Goal: Use online tool/utility: Utilize a website feature to perform a specific function

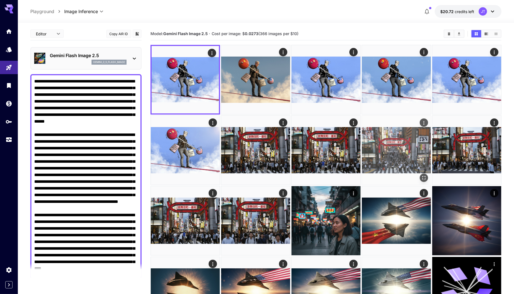
scroll to position [28, 0]
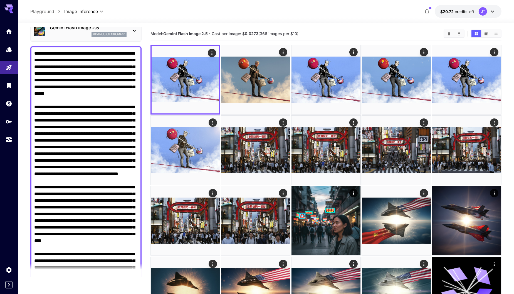
click at [134, 92] on textarea "Negative Prompt" at bounding box center [86, 207] width 104 height 314
click at [47, 92] on textarea "Negative Prompt" at bounding box center [86, 207] width 104 height 314
click at [135, 93] on textarea "Negative Prompt" at bounding box center [86, 207] width 104 height 314
drag, startPoint x: 90, startPoint y: 78, endPoint x: 67, endPoint y: 85, distance: 24.0
click at [67, 85] on textarea "Negative Prompt" at bounding box center [86, 207] width 104 height 314
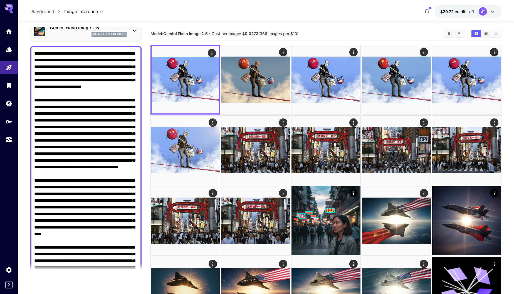
click at [136, 94] on textarea "Negative Prompt" at bounding box center [86, 207] width 104 height 314
paste textarea "**********"
type textarea "**********"
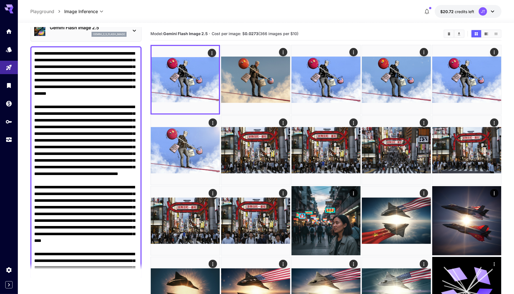
click at [94, 99] on textarea "Negative Prompt" at bounding box center [86, 210] width 104 height 321
click at [72, 97] on textarea "Negative Prompt" at bounding box center [86, 210] width 104 height 321
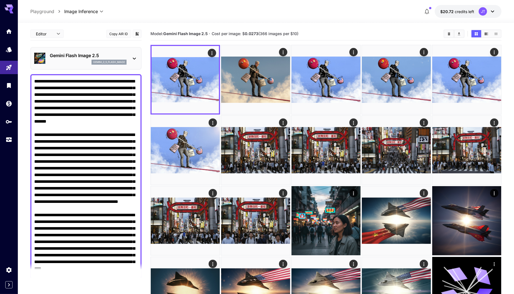
click at [54, 94] on textarea "Negative Prompt" at bounding box center [86, 238] width 104 height 321
click at [65, 109] on textarea "Negative Prompt" at bounding box center [86, 238] width 104 height 321
click at [84, 115] on textarea "Negative Prompt" at bounding box center [86, 238] width 104 height 321
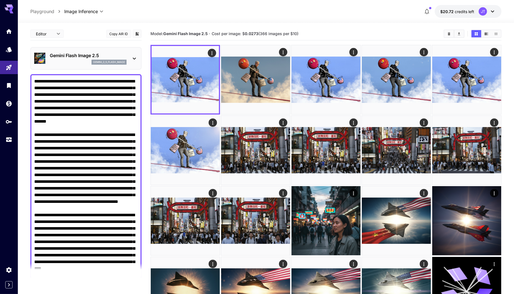
click at [94, 107] on textarea "Negative Prompt" at bounding box center [86, 238] width 104 height 321
click at [74, 114] on textarea "Negative Prompt" at bounding box center [86, 238] width 104 height 321
click at [101, 114] on textarea "Negative Prompt" at bounding box center [86, 238] width 104 height 321
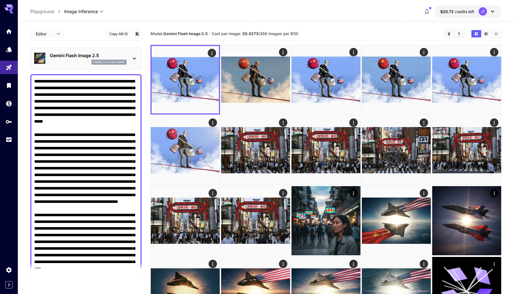
click at [101, 114] on textarea "Negative Prompt" at bounding box center [86, 238] width 104 height 321
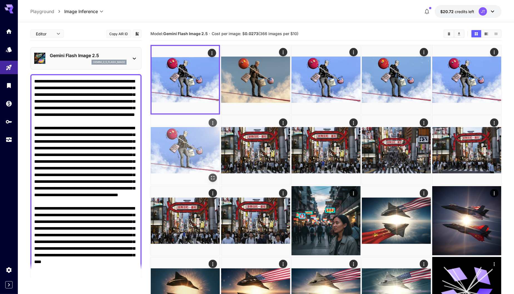
type textarea "**********"
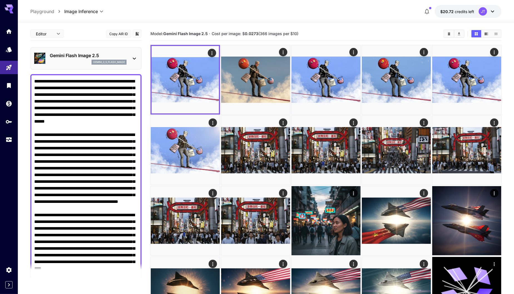
click at [56, 120] on textarea "Negative Prompt" at bounding box center [86, 238] width 104 height 321
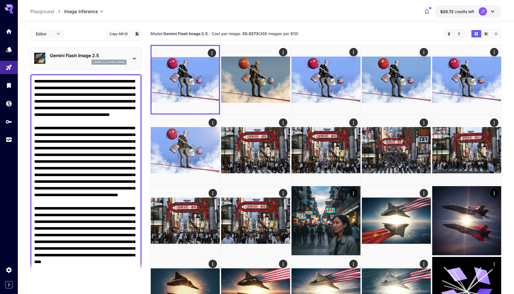
click at [111, 120] on textarea "Negative Prompt" at bounding box center [86, 231] width 104 height 307
click at [122, 114] on textarea "Negative Prompt" at bounding box center [86, 231] width 104 height 307
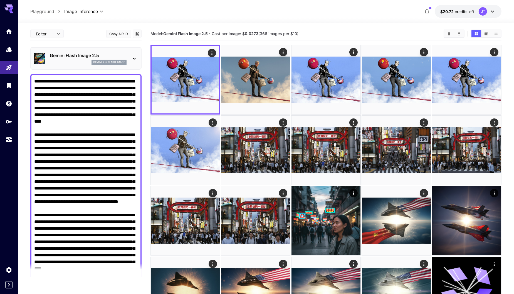
click at [47, 161] on textarea "Negative Prompt" at bounding box center [86, 235] width 104 height 314
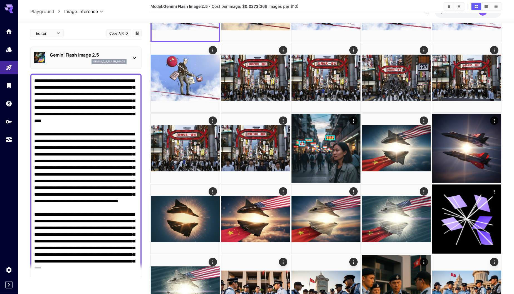
scroll to position [74, 0]
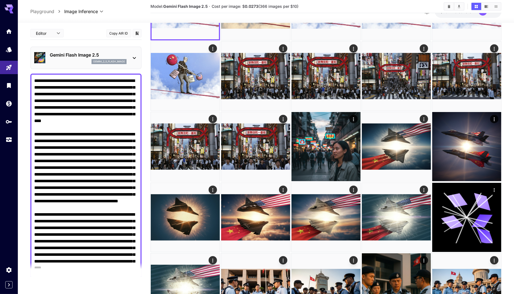
click at [123, 208] on textarea "Negative Prompt" at bounding box center [86, 234] width 104 height 314
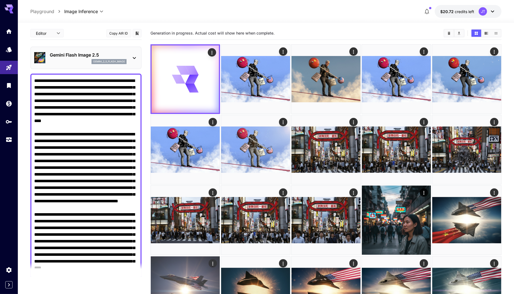
scroll to position [0, 0]
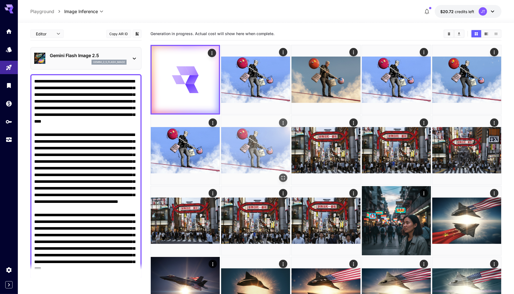
type textarea "**********"
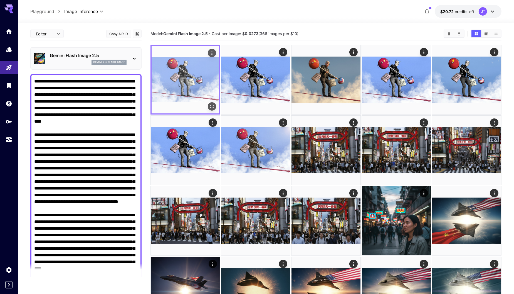
click at [201, 77] on img at bounding box center [185, 79] width 67 height 67
click at [212, 107] on icon "Open in fullscreen" at bounding box center [212, 107] width 6 height 6
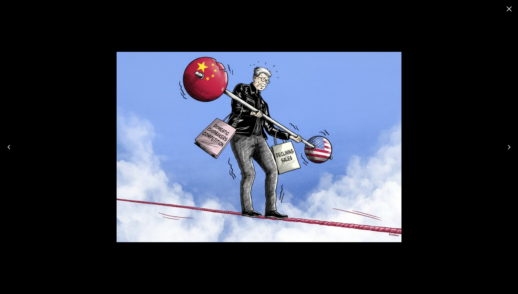
click at [510, 146] on icon "Next" at bounding box center [509, 147] width 3 height 4
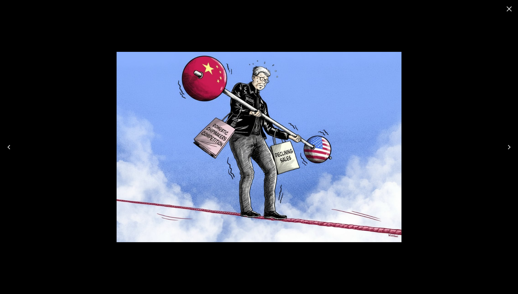
click at [9, 146] on icon "Previous" at bounding box center [8, 147] width 9 height 9
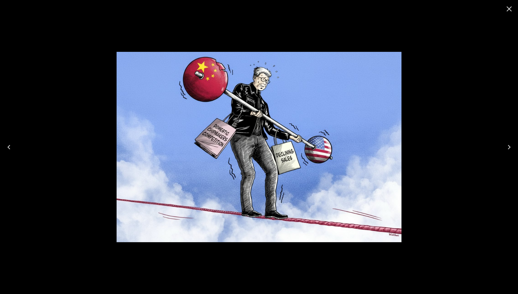
click at [509, 147] on icon "Next" at bounding box center [509, 147] width 9 height 9
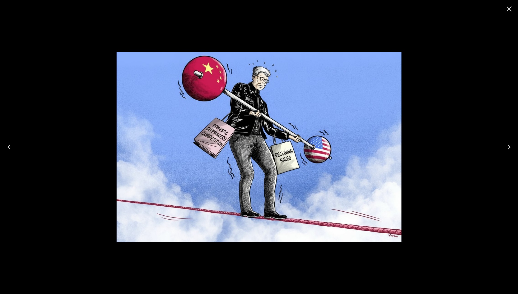
click at [509, 147] on icon "Next" at bounding box center [509, 147] width 9 height 9
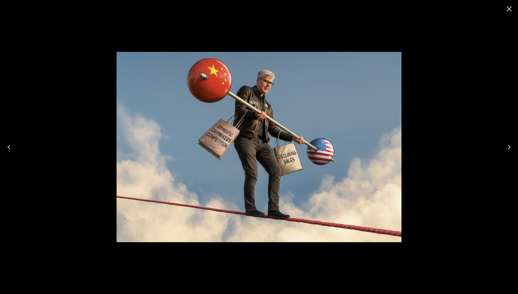
click at [509, 11] on icon "Close" at bounding box center [509, 8] width 9 height 9
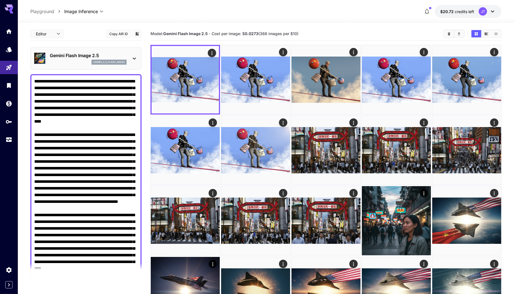
click at [113, 115] on textarea "Negative Prompt" at bounding box center [86, 235] width 104 height 314
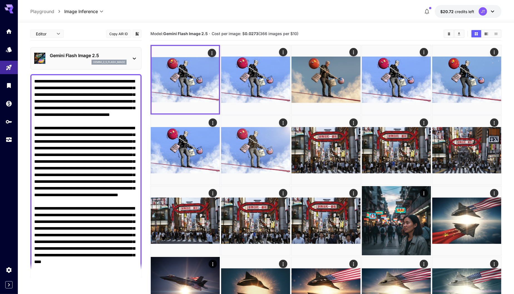
click at [96, 108] on textarea "Negative Prompt" at bounding box center [86, 231] width 104 height 307
click at [84, 115] on textarea "Negative Prompt" at bounding box center [86, 231] width 104 height 307
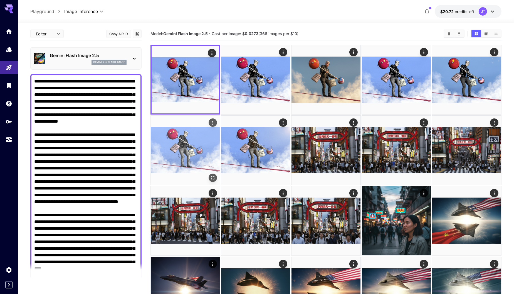
type textarea "**********"
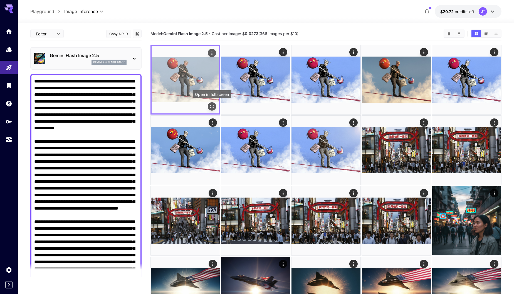
type textarea "**********"
click at [212, 104] on icon "Open in fullscreen" at bounding box center [212, 107] width 6 height 6
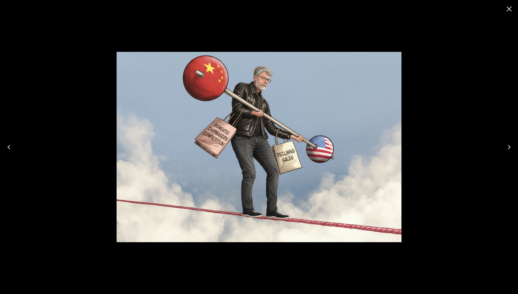
click at [509, 9] on icon "Close" at bounding box center [509, 8] width 5 height 5
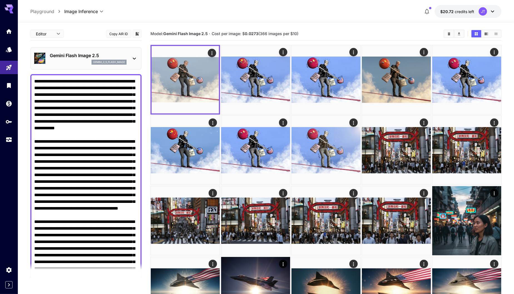
click at [122, 129] on textarea "Negative Prompt" at bounding box center [86, 238] width 104 height 321
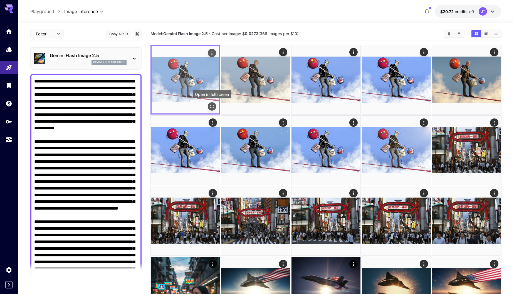
click at [212, 105] on icon "Open in fullscreen" at bounding box center [212, 107] width 6 height 6
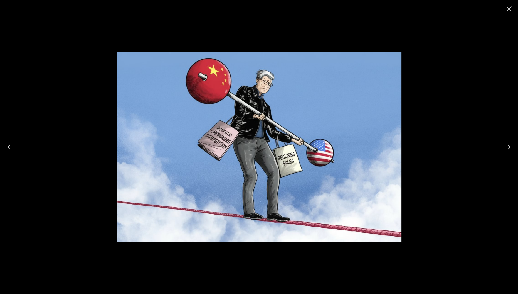
click at [512, 8] on icon "Close" at bounding box center [509, 8] width 9 height 9
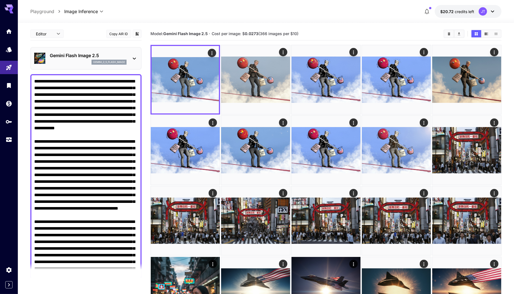
click at [99, 134] on textarea "Negative Prompt" at bounding box center [86, 238] width 104 height 321
click at [97, 129] on textarea "Negative Prompt" at bounding box center [86, 238] width 104 height 321
click at [100, 129] on textarea "Negative Prompt" at bounding box center [86, 238] width 104 height 321
drag, startPoint x: 85, startPoint y: 135, endPoint x: 27, endPoint y: 76, distance: 82.7
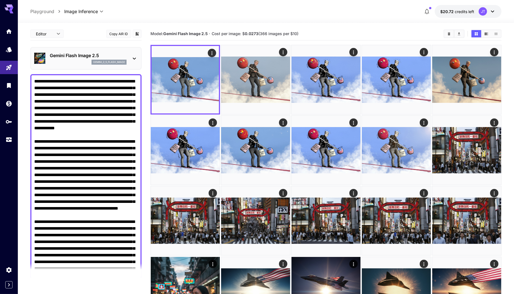
paste textarea
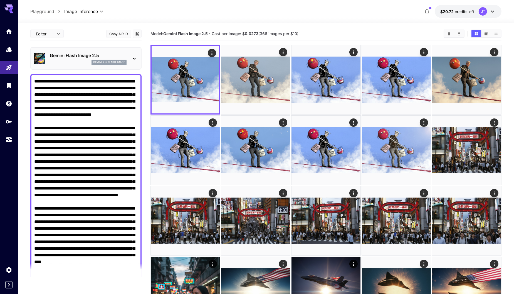
click at [108, 116] on textarea "Negative Prompt" at bounding box center [86, 231] width 104 height 307
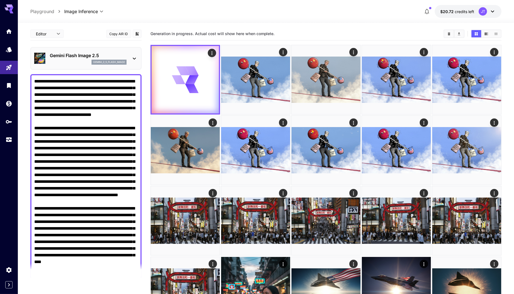
type textarea "**********"
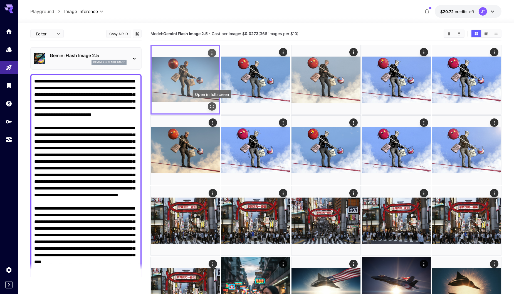
click at [213, 108] on icon "Open in fullscreen" at bounding box center [211, 106] width 3 height 3
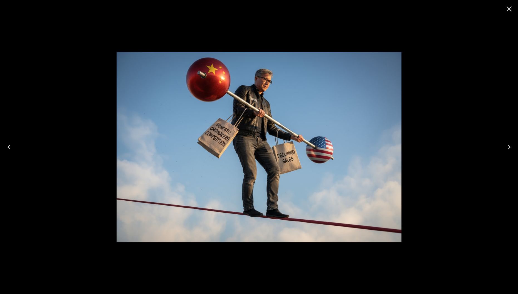
click at [509, 9] on icon "Close" at bounding box center [509, 8] width 5 height 5
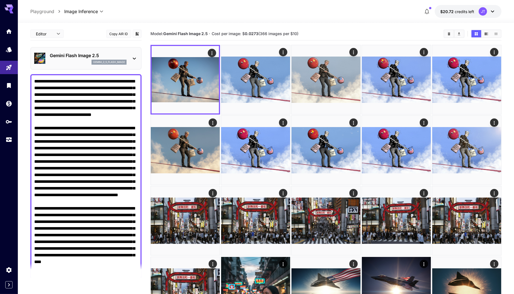
click at [114, 115] on textarea "Negative Prompt" at bounding box center [86, 231] width 104 height 307
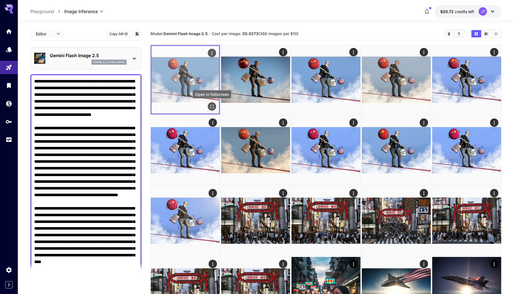
click at [210, 108] on icon "Open in fullscreen" at bounding box center [211, 106] width 3 height 3
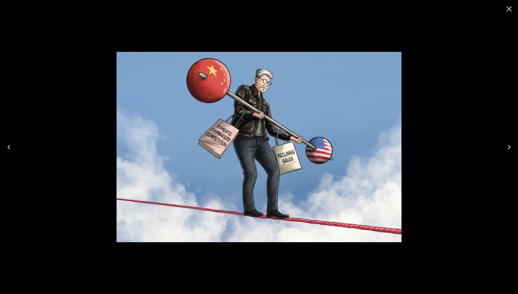
click at [511, 10] on icon "Close" at bounding box center [509, 8] width 5 height 5
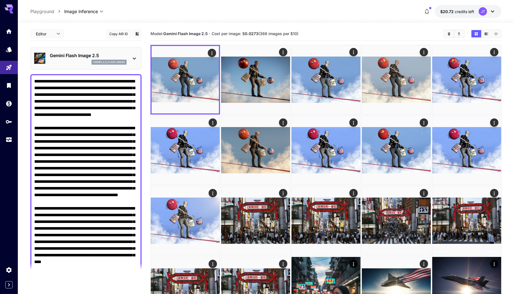
drag, startPoint x: 119, startPoint y: 81, endPoint x: 34, endPoint y: 74, distance: 85.2
click at [34, 74] on div at bounding box center [85, 231] width 111 height 315
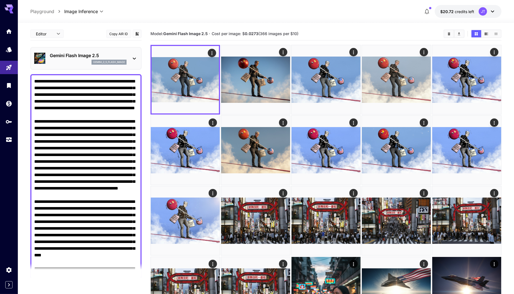
type textarea "**********"
click at [101, 135] on textarea "Negative Prompt" at bounding box center [86, 228] width 104 height 301
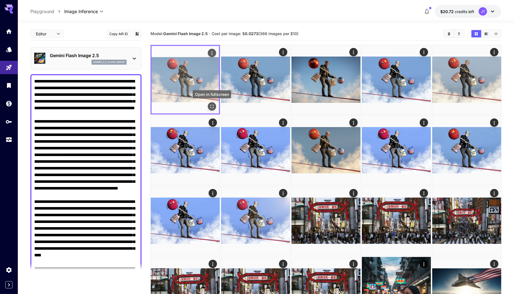
click at [212, 107] on icon "Open in fullscreen" at bounding box center [212, 107] width 6 height 6
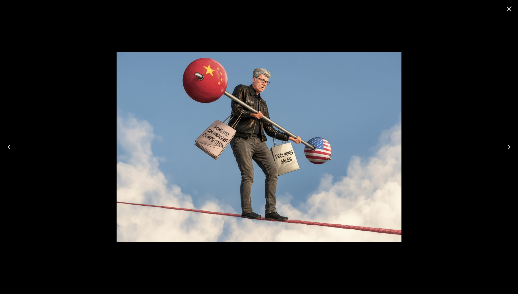
click at [511, 9] on icon "Close" at bounding box center [509, 8] width 5 height 5
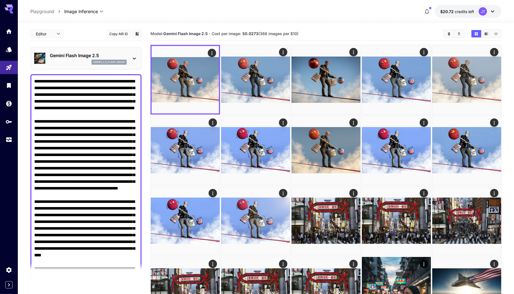
click at [109, 101] on textarea "Negative Prompt" at bounding box center [86, 228] width 104 height 301
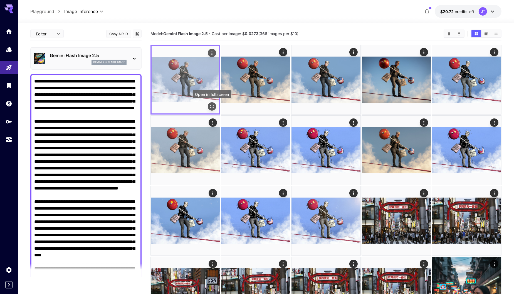
click at [210, 105] on icon "Open in fullscreen" at bounding box center [212, 107] width 6 height 6
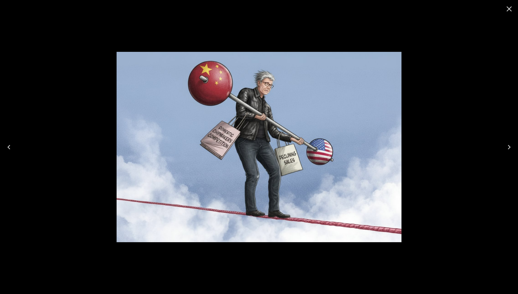
click at [511, 8] on icon "Close" at bounding box center [509, 8] width 9 height 9
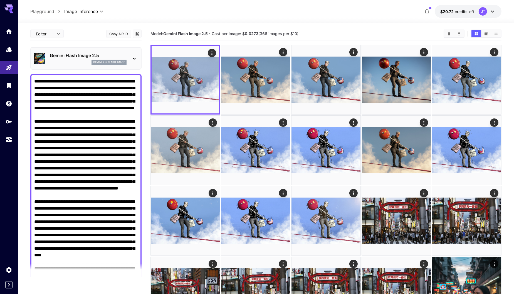
click at [131, 105] on textarea "Negative Prompt" at bounding box center [86, 228] width 104 height 301
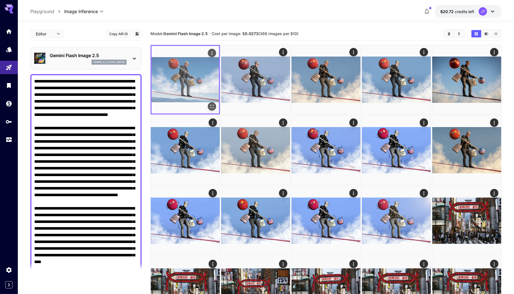
type textarea "**********"
click at [212, 107] on icon "Open in fullscreen" at bounding box center [212, 107] width 6 height 6
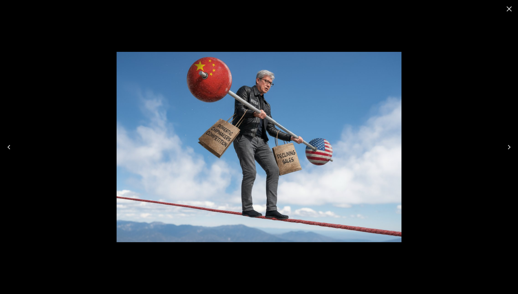
click at [512, 9] on icon "Close" at bounding box center [509, 8] width 9 height 9
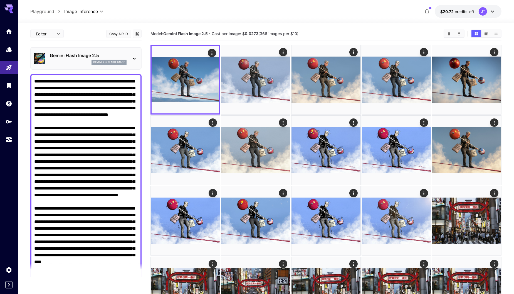
click at [133, 137] on textarea "Negative Prompt" at bounding box center [86, 231] width 104 height 307
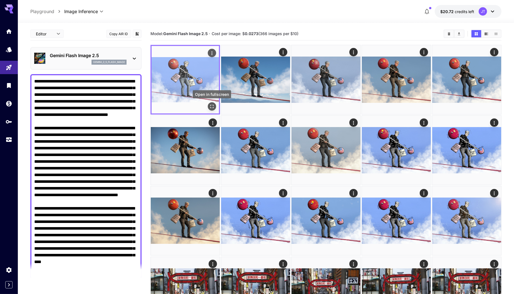
click at [210, 105] on icon "Open in fullscreen" at bounding box center [212, 107] width 6 height 6
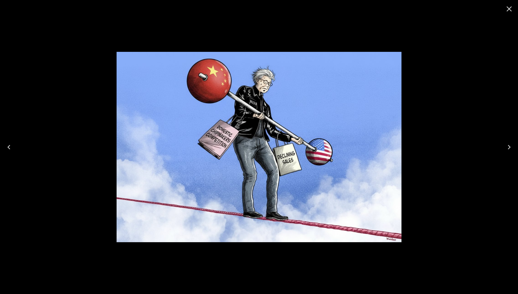
click at [511, 8] on icon "Close" at bounding box center [509, 8] width 5 height 5
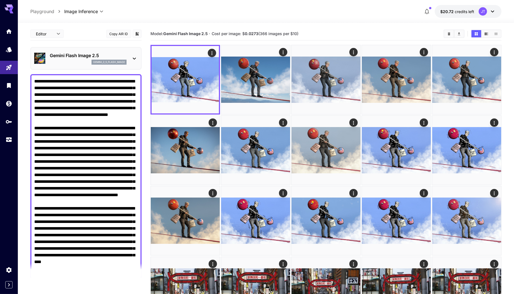
click at [125, 122] on textarea "Negative Prompt" at bounding box center [86, 231] width 104 height 307
click at [122, 107] on textarea "Negative Prompt" at bounding box center [86, 231] width 104 height 307
click at [71, 135] on textarea "Negative Prompt" at bounding box center [86, 231] width 104 height 307
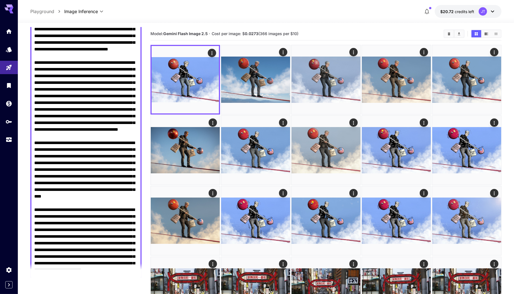
scroll to position [65, 0]
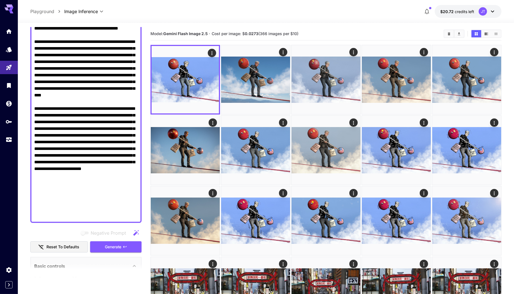
scroll to position [182, 0]
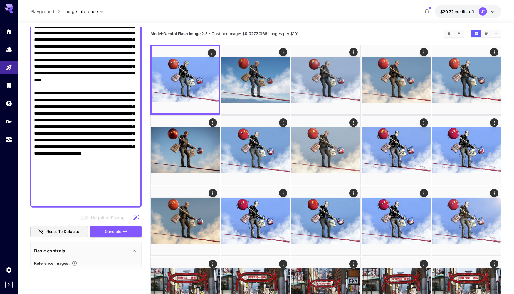
click at [95, 201] on textarea "Negative Prompt" at bounding box center [86, 49] width 104 height 307
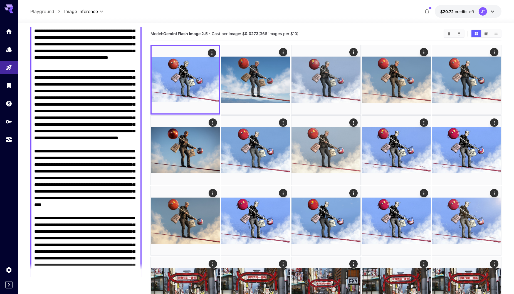
scroll to position [53, 0]
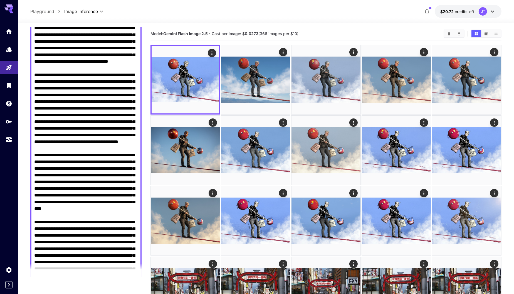
click at [120, 126] on textarea "Negative Prompt" at bounding box center [86, 178] width 104 height 307
click at [127, 67] on textarea "Negative Prompt" at bounding box center [86, 178] width 104 height 307
click at [114, 99] on textarea "Negative Prompt" at bounding box center [86, 178] width 104 height 307
click at [99, 80] on textarea "Negative Prompt" at bounding box center [86, 178] width 104 height 307
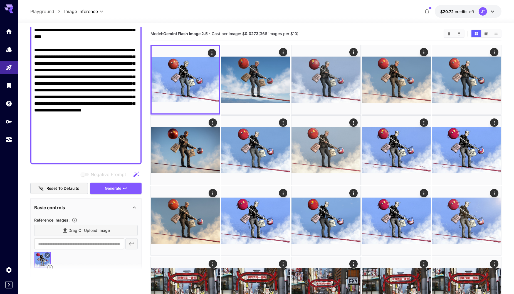
click at [97, 159] on textarea "Negative Prompt" at bounding box center [86, 6] width 104 height 307
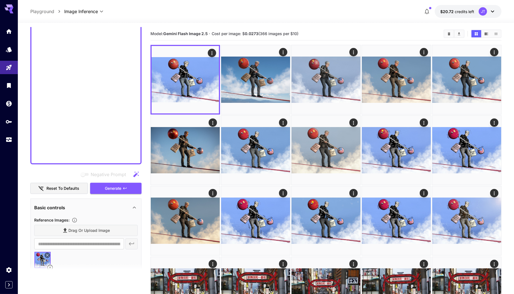
scroll to position [23, 0]
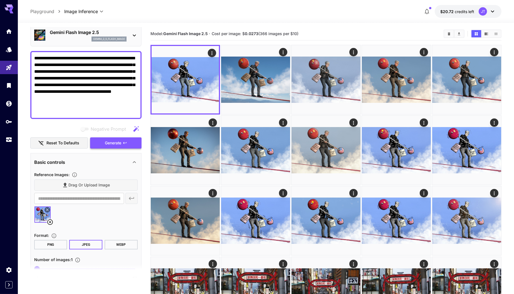
click at [110, 141] on span "Generate" at bounding box center [113, 142] width 17 height 7
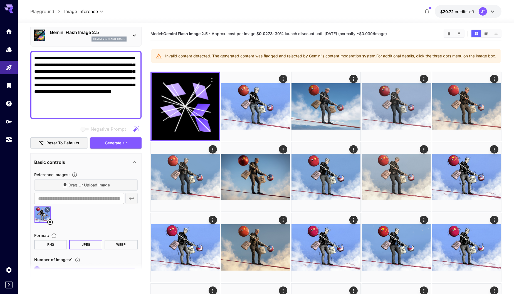
click at [127, 97] on textarea "**********" at bounding box center [86, 85] width 104 height 60
click at [123, 141] on icon "button" at bounding box center [125, 143] width 4 height 4
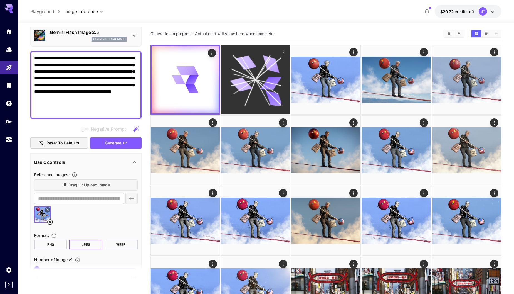
click at [266, 84] on icon at bounding box center [271, 83] width 21 height 13
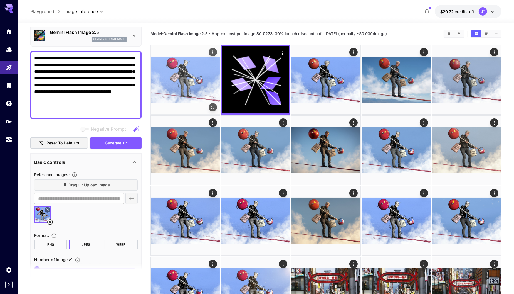
click at [192, 85] on img at bounding box center [185, 79] width 69 height 69
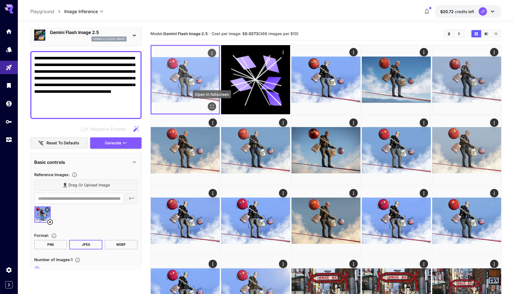
click at [213, 105] on icon "Open in fullscreen" at bounding box center [211, 106] width 3 height 3
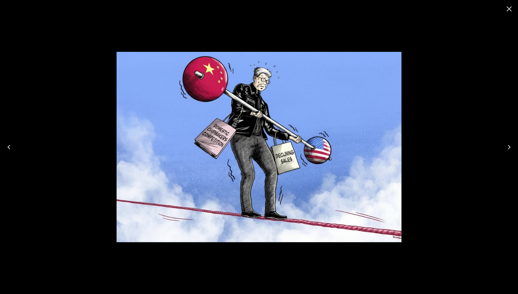
click at [509, 10] on icon "Close" at bounding box center [509, 8] width 9 height 9
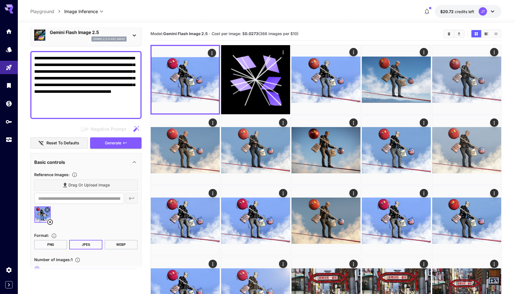
click at [120, 108] on textarea "**********" at bounding box center [86, 85] width 104 height 60
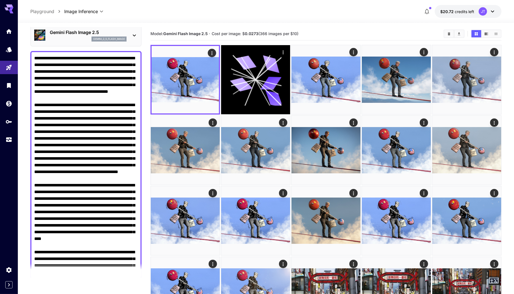
click at [120, 134] on textarea "Negative Prompt" at bounding box center [86, 208] width 104 height 307
type textarea "**********"
click at [134, 101] on textarea "Negative Prompt" at bounding box center [86, 208] width 104 height 307
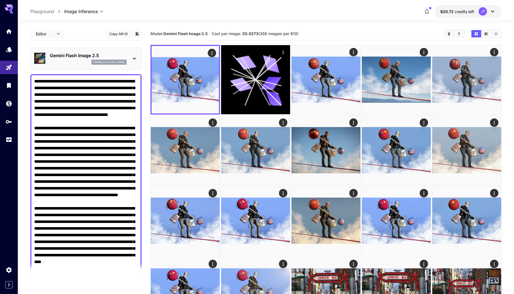
scroll to position [23, 0]
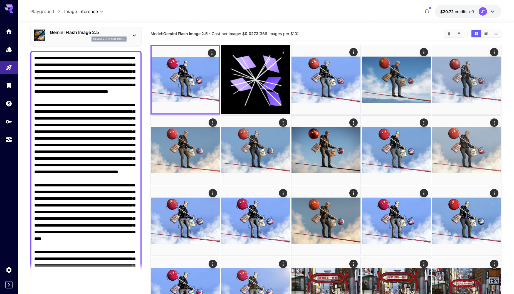
click at [135, 96] on textarea "Negative Prompt" at bounding box center [86, 208] width 104 height 307
click at [130, 93] on textarea "Negative Prompt" at bounding box center [86, 208] width 104 height 307
click at [133, 35] on icon at bounding box center [134, 35] width 7 height 7
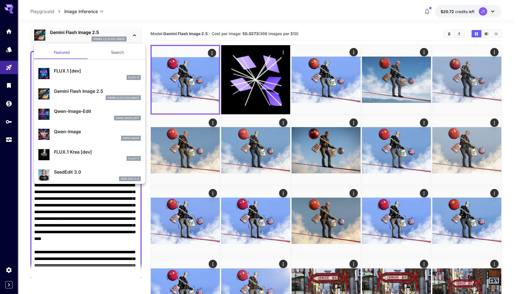
click at [90, 113] on p "Qwen-Image-Edit" at bounding box center [97, 111] width 87 height 7
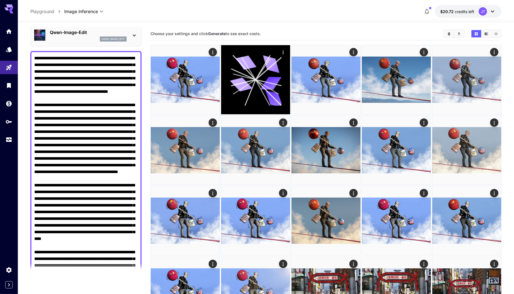
click at [101, 104] on textarea "Negative Prompt" at bounding box center [86, 208] width 104 height 307
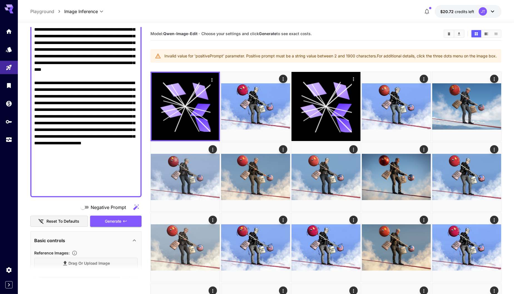
scroll to position [229, 0]
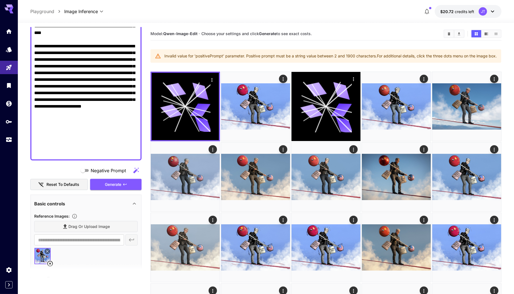
click at [105, 156] on div at bounding box center [85, 2] width 111 height 315
click at [105, 150] on textarea "Negative Prompt" at bounding box center [86, 2] width 104 height 307
click at [108, 138] on textarea "Negative Prompt" at bounding box center [86, 2] width 104 height 307
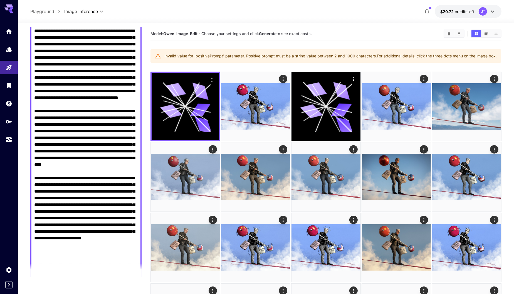
scroll to position [96, 0]
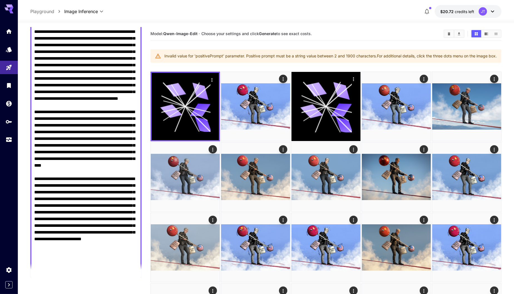
click at [128, 122] on textarea "Negative Prompt" at bounding box center [86, 135] width 104 height 307
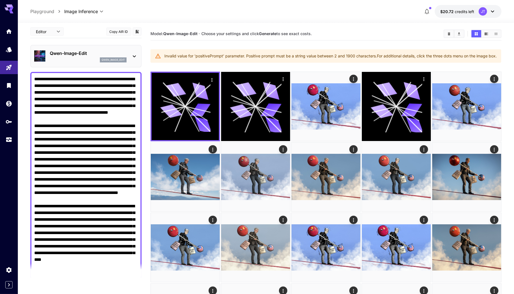
scroll to position [0, 0]
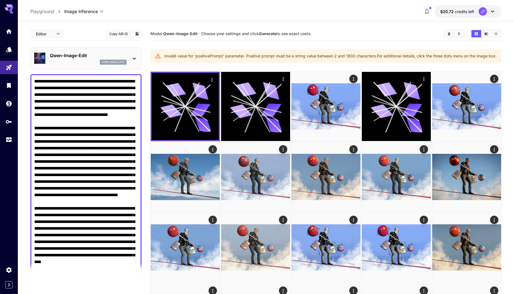
click at [109, 101] on textarea "Negative Prompt" at bounding box center [86, 231] width 104 height 307
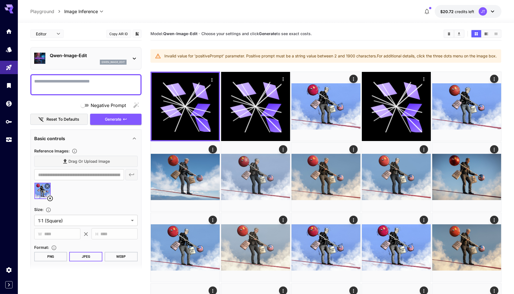
click at [115, 83] on textarea "Negative Prompt" at bounding box center [86, 84] width 104 height 13
paste textarea "**********"
type textarea "**********"
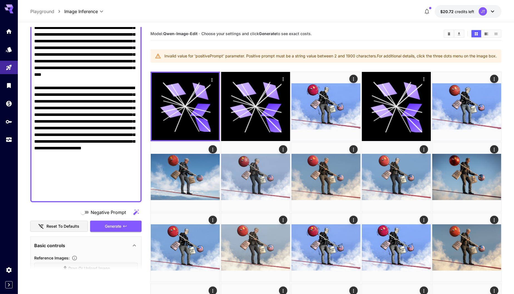
scroll to position [274, 0]
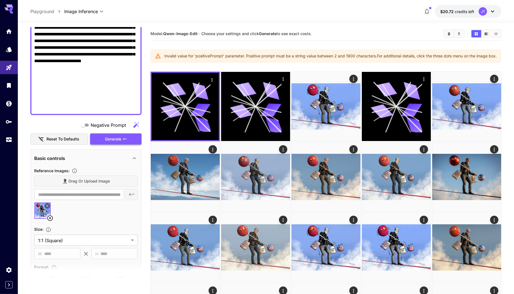
click at [119, 136] on span "Generate" at bounding box center [113, 139] width 17 height 7
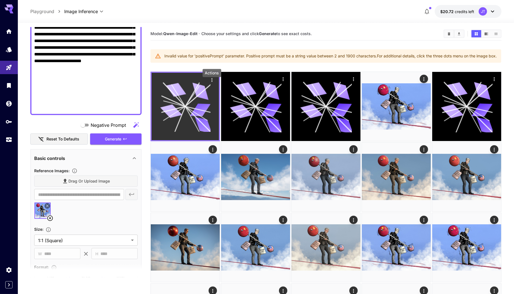
click at [211, 83] on icon "Actions" at bounding box center [212, 80] width 6 height 6
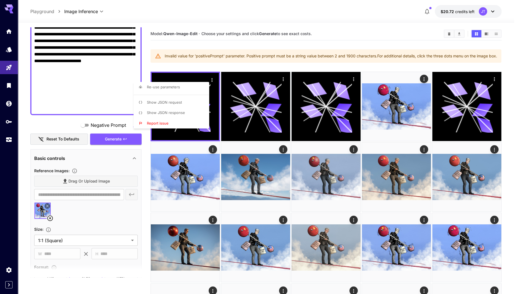
click at [364, 60] on div at bounding box center [259, 147] width 518 height 294
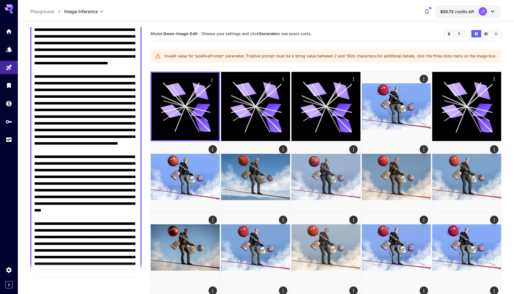
scroll to position [0, 0]
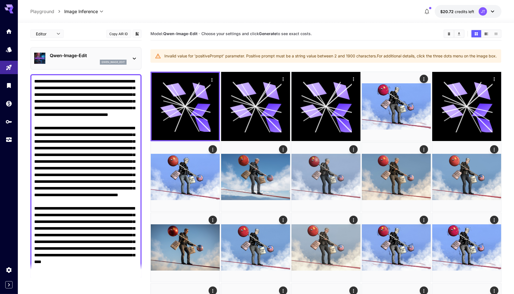
click at [97, 95] on textarea "Negative Prompt" at bounding box center [86, 231] width 104 height 307
click at [121, 105] on textarea "Negative Prompt" at bounding box center [86, 231] width 104 height 307
paste textarea "**********"
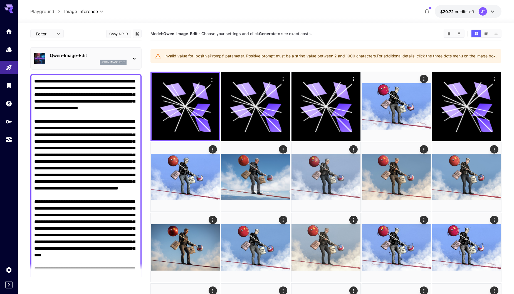
scroll to position [87, 0]
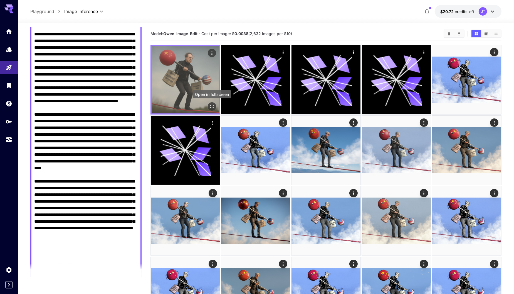
type textarea "**********"
click at [212, 105] on icon "Open in fullscreen" at bounding box center [212, 107] width 6 height 6
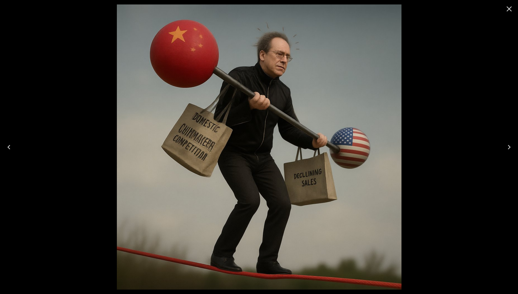
click at [511, 9] on icon "Close" at bounding box center [509, 8] width 9 height 9
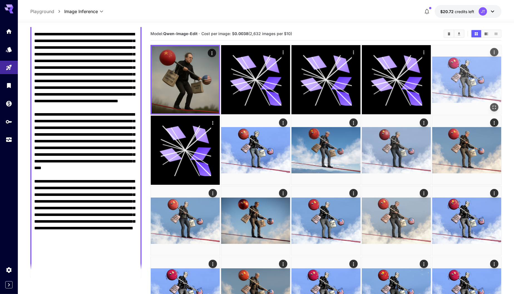
click at [472, 78] on img at bounding box center [467, 79] width 69 height 69
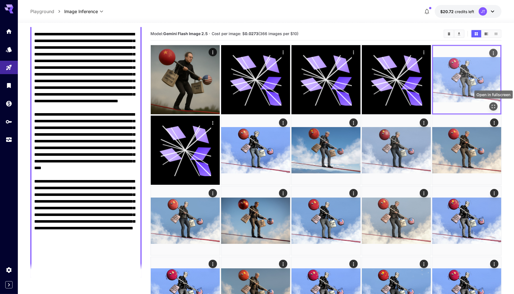
click at [492, 105] on icon "Open in fullscreen" at bounding box center [494, 107] width 6 height 6
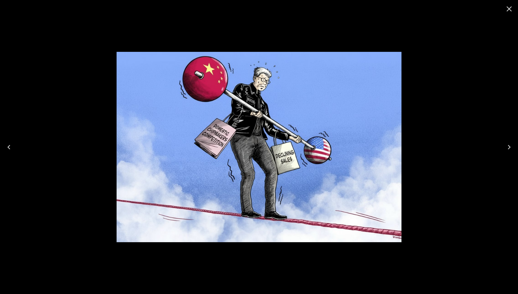
click at [511, 10] on icon "Close" at bounding box center [509, 8] width 9 height 9
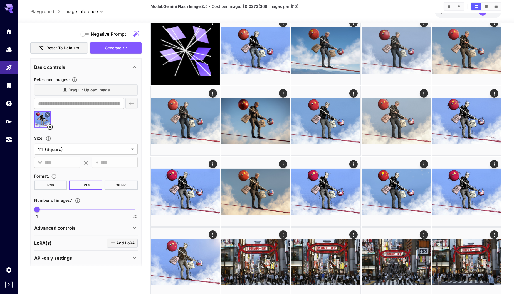
scroll to position [347, 0]
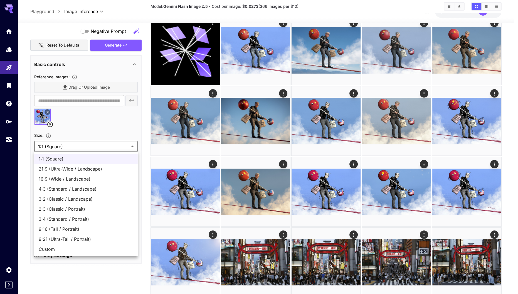
click at [96, 180] on span "16:9 (Wide / Landscape)" at bounding box center [86, 178] width 95 height 7
type input "**********"
type input "****"
type input "***"
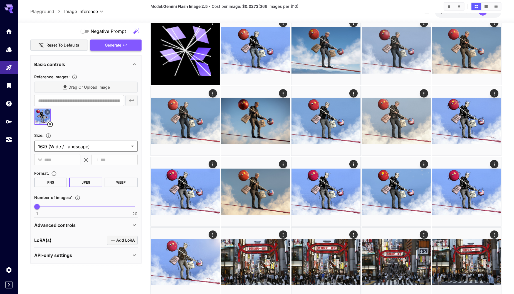
click at [127, 47] on button "Generate" at bounding box center [115, 45] width 51 height 11
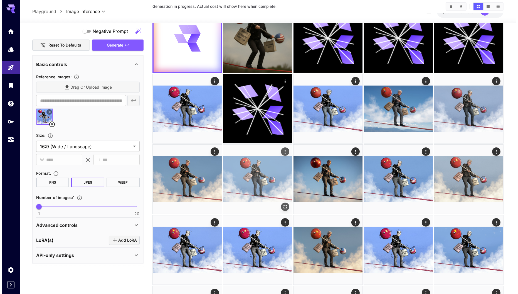
scroll to position [0, 0]
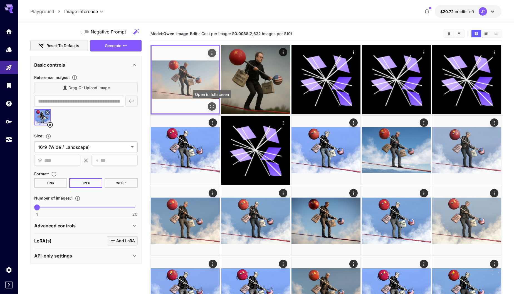
click at [214, 104] on icon "Open in fullscreen" at bounding box center [212, 107] width 6 height 6
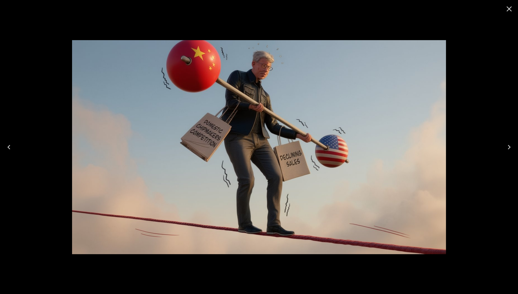
scroll to position [347, 0]
click at [509, 10] on icon "Close" at bounding box center [509, 8] width 9 height 9
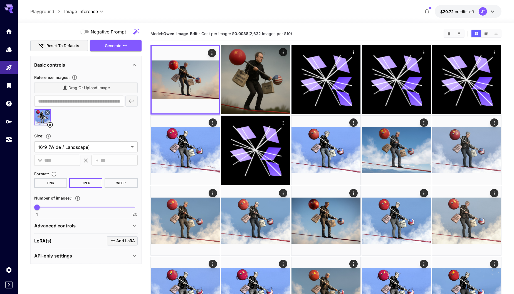
click at [50, 123] on icon at bounding box center [50, 124] width 7 height 7
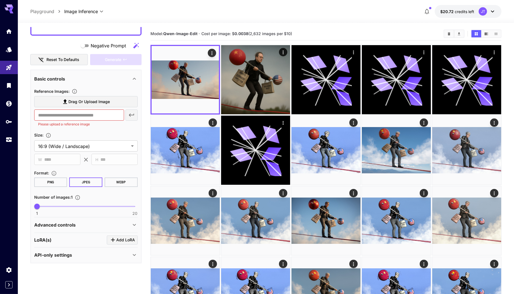
scroll to position [333, 0]
click at [97, 100] on span "Drag or upload image" at bounding box center [88, 102] width 41 height 7
click at [0, 0] on input "Drag or upload image" at bounding box center [0, 0] width 0 height 0
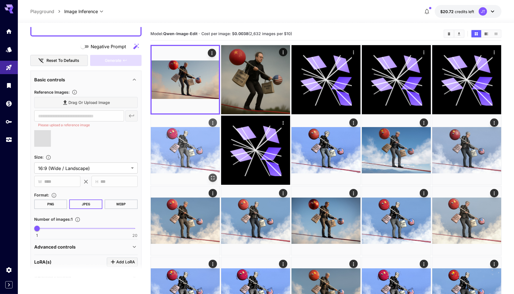
type input "**********"
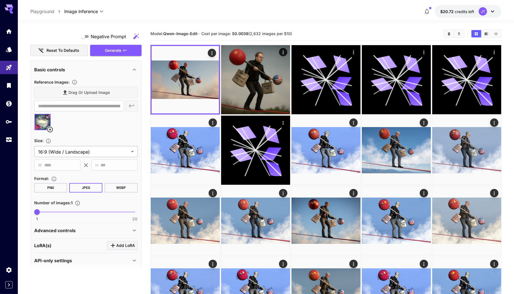
scroll to position [347, 0]
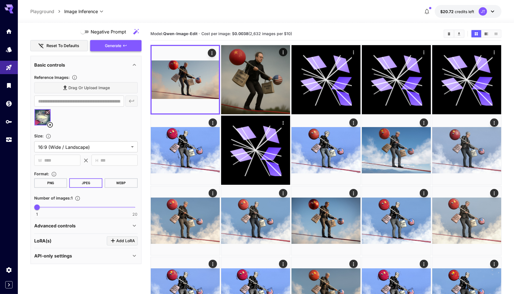
click at [125, 46] on icon "button" at bounding box center [125, 45] width 4 height 4
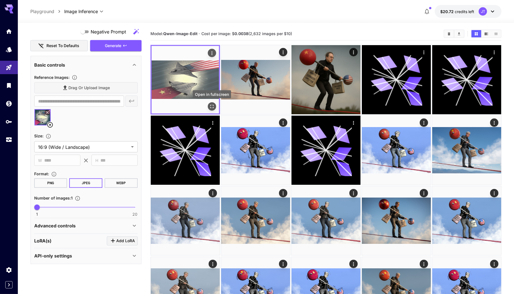
click at [210, 106] on icon "Open in fullscreen" at bounding box center [211, 106] width 3 height 3
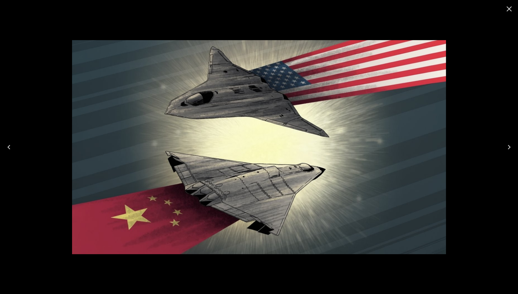
click at [484, 84] on div at bounding box center [259, 147] width 518 height 294
click at [509, 7] on icon "Close" at bounding box center [509, 8] width 9 height 9
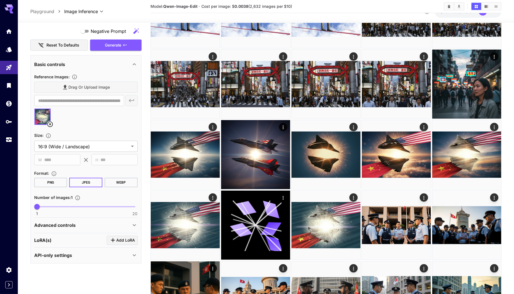
scroll to position [433, 0]
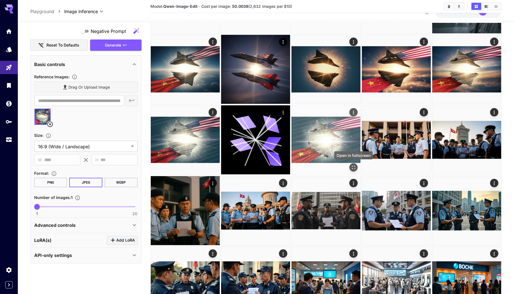
click at [353, 167] on icon "Open in fullscreen" at bounding box center [354, 168] width 6 height 6
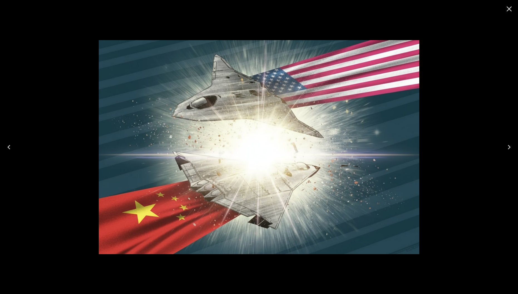
click at [510, 7] on icon "Close" at bounding box center [509, 8] width 5 height 5
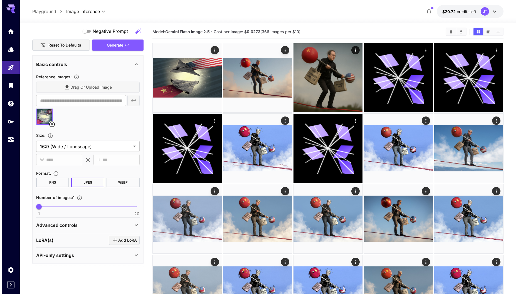
scroll to position [0, 0]
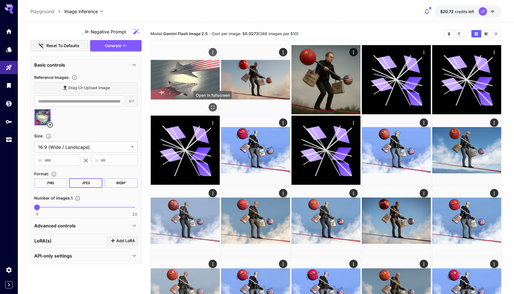
click at [212, 106] on icon "Open in fullscreen" at bounding box center [213, 107] width 6 height 6
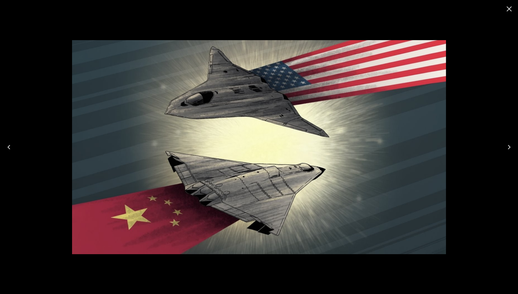
scroll to position [347, 0]
click at [510, 8] on icon "Close" at bounding box center [509, 8] width 5 height 5
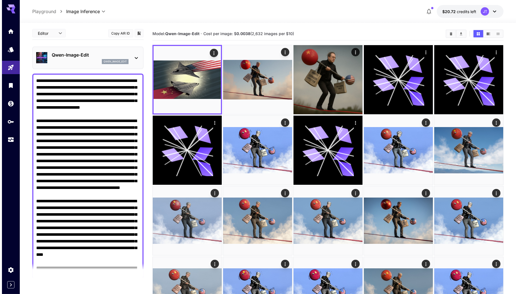
scroll to position [0, 0]
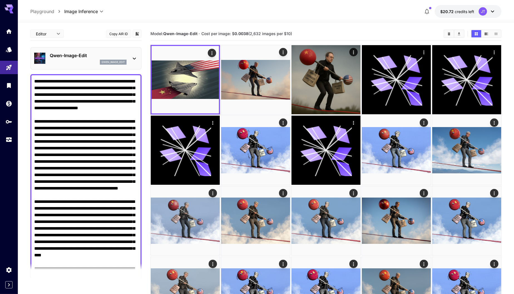
click at [117, 57] on p "Qwen-Image-Edit" at bounding box center [88, 55] width 77 height 7
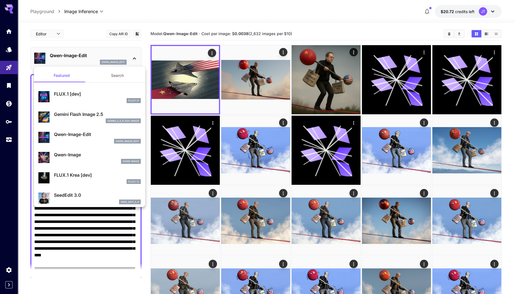
click at [97, 112] on p "Gemini Flash Image 2.5" at bounding box center [97, 114] width 87 height 7
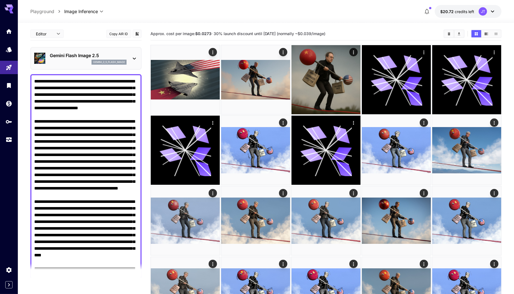
click at [123, 172] on textarea "Negative Prompt" at bounding box center [86, 221] width 104 height 287
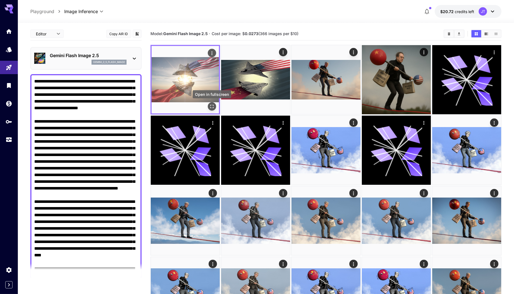
click at [213, 107] on icon "Open in fullscreen" at bounding box center [212, 107] width 6 height 6
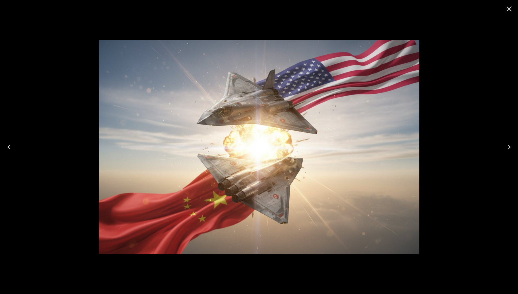
click at [507, 10] on icon "Close" at bounding box center [509, 8] width 5 height 5
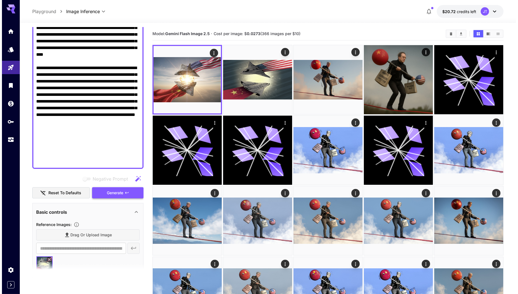
scroll to position [266, 0]
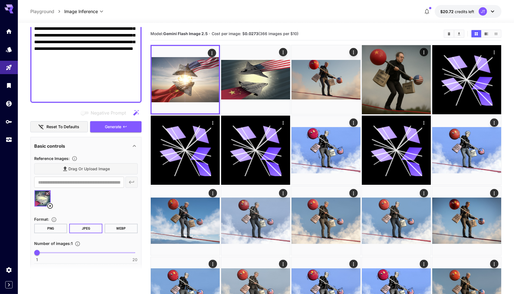
click at [50, 205] on icon at bounding box center [50, 206] width 6 height 6
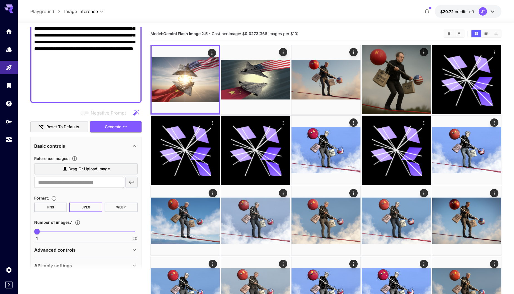
click at [84, 168] on span "Drag or upload image" at bounding box center [88, 168] width 41 height 7
click at [0, 0] on input "Drag or upload image" at bounding box center [0, 0] width 0 height 0
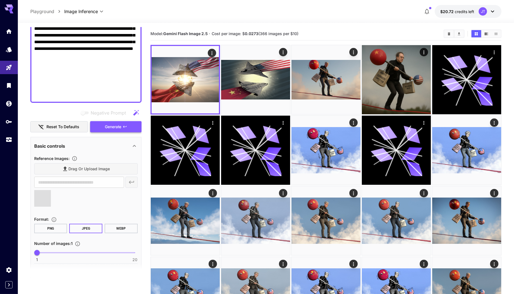
type input "**********"
click at [121, 128] on span "Generate" at bounding box center [113, 126] width 17 height 7
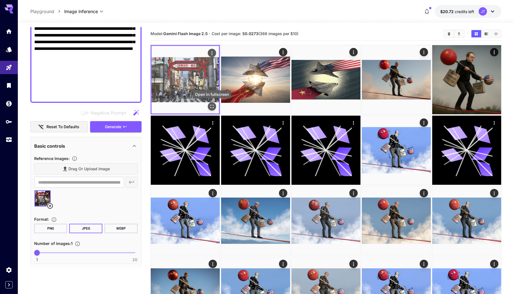
click at [212, 106] on icon "Open in fullscreen" at bounding box center [212, 107] width 6 height 6
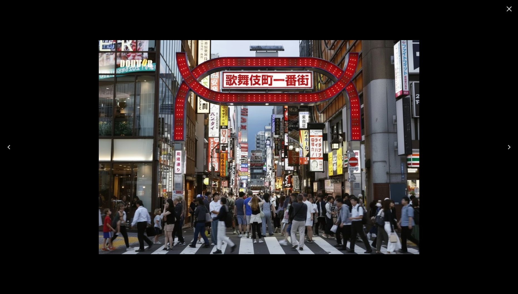
scroll to position [266, 0]
click at [72, 17] on div at bounding box center [259, 147] width 518 height 294
click at [249, 116] on img at bounding box center [259, 147] width 321 height 214
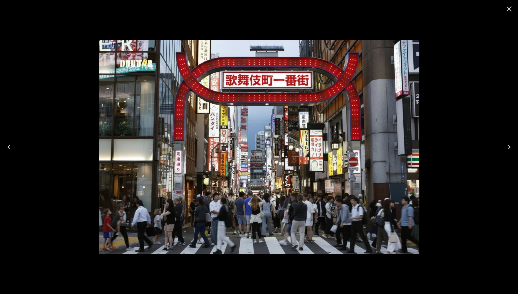
click at [510, 7] on icon "Close" at bounding box center [509, 8] width 9 height 9
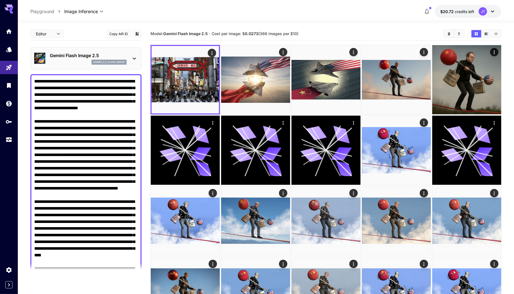
scroll to position [266, 0]
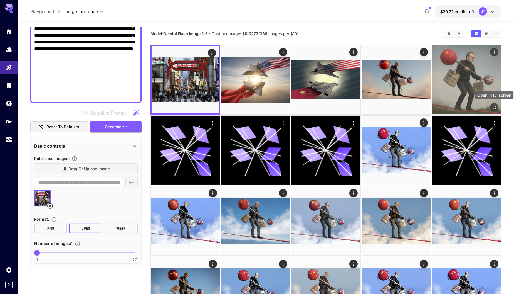
click at [495, 106] on icon "Open in fullscreen" at bounding box center [495, 107] width 6 height 6
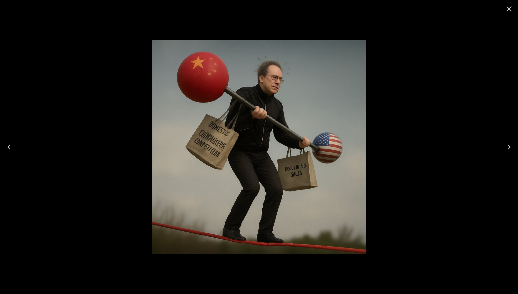
click at [507, 9] on icon "Close" at bounding box center [509, 8] width 9 height 9
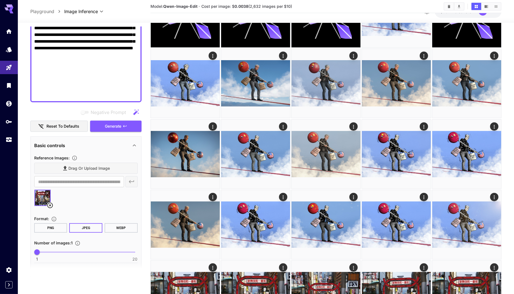
scroll to position [0, 0]
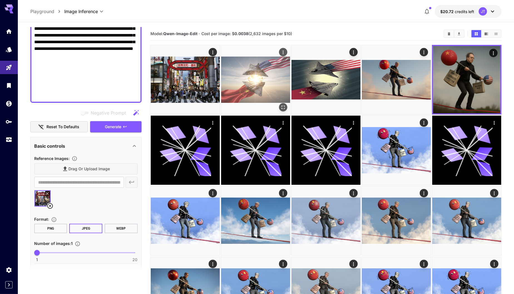
click at [262, 86] on img at bounding box center [255, 79] width 69 height 69
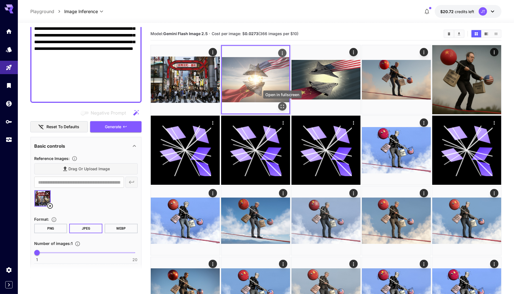
click at [283, 107] on icon "Open in fullscreen" at bounding box center [283, 107] width 6 height 6
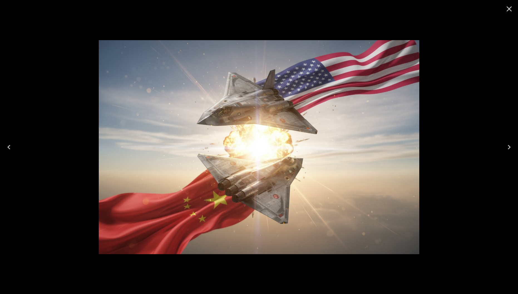
click at [510, 8] on icon "Close" at bounding box center [509, 8] width 5 height 5
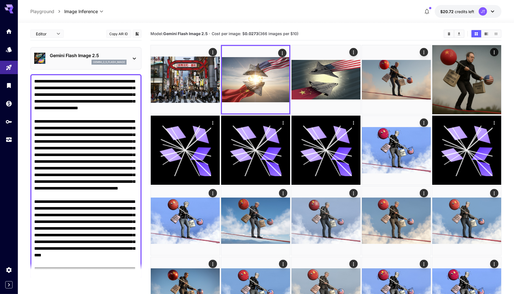
click at [80, 117] on textarea "Negative Prompt" at bounding box center [86, 221] width 104 height 287
click at [67, 108] on textarea "Negative Prompt" at bounding box center [86, 221] width 104 height 287
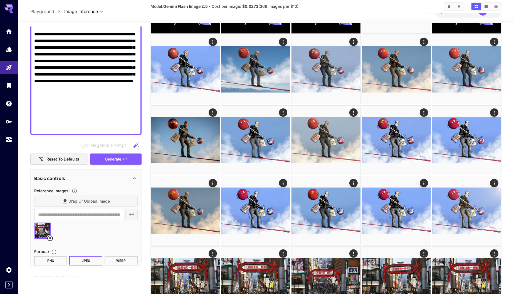
scroll to position [239, 0]
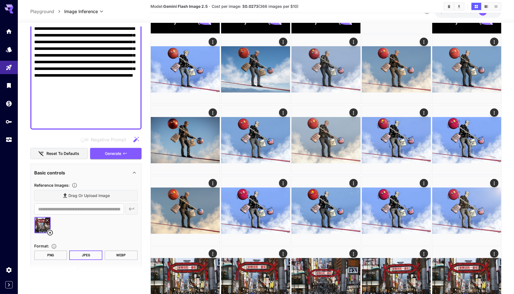
click at [49, 231] on icon at bounding box center [50, 232] width 7 height 7
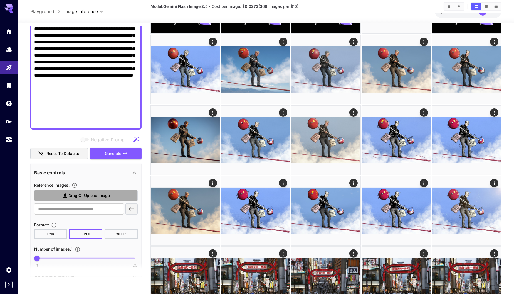
click at [84, 195] on span "Drag or upload image" at bounding box center [88, 195] width 41 height 7
click at [0, 0] on input "Drag or upload image" at bounding box center [0, 0] width 0 height 0
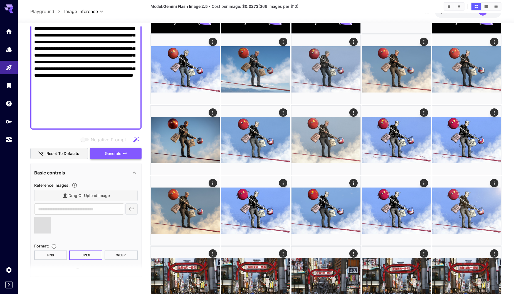
click at [131, 154] on button "Generate" at bounding box center [115, 153] width 51 height 11
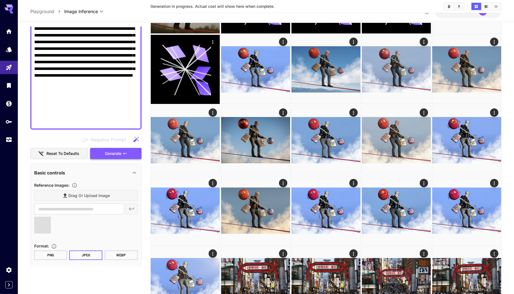
type input "**********"
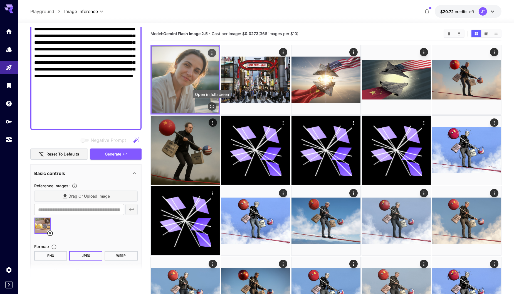
click at [212, 106] on icon "Open in fullscreen" at bounding box center [212, 107] width 6 height 6
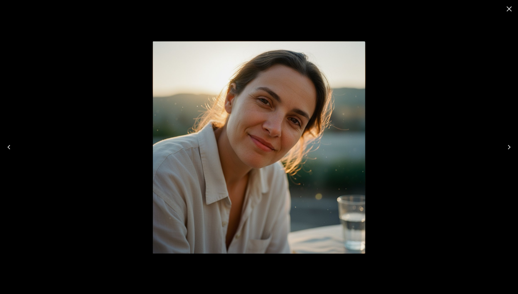
click at [511, 8] on icon "Close" at bounding box center [509, 8] width 9 height 9
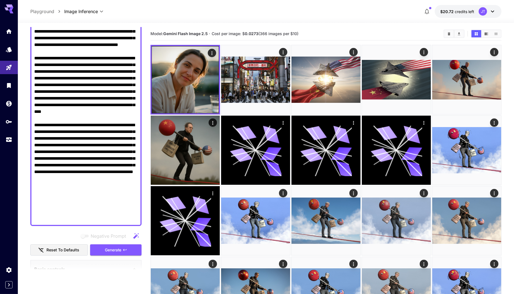
scroll to position [152, 0]
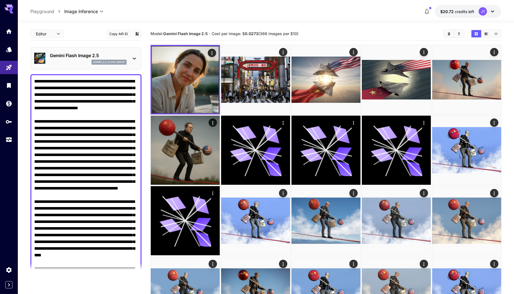
drag, startPoint x: 69, startPoint y: 107, endPoint x: 62, endPoint y: 101, distance: 9.5
click at [62, 101] on textarea "Negative Prompt" at bounding box center [86, 221] width 104 height 287
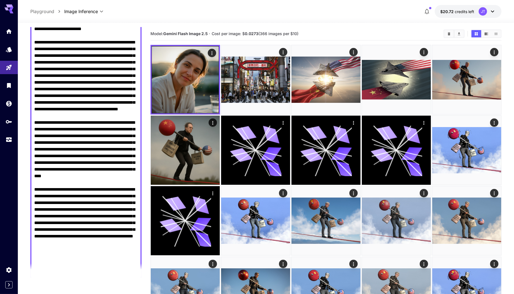
scroll to position [170, 0]
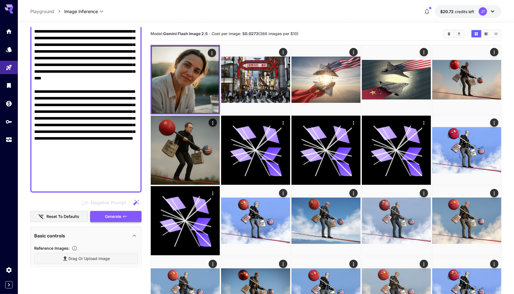
type textarea "**********"
click at [119, 216] on span "Generate" at bounding box center [113, 216] width 17 height 7
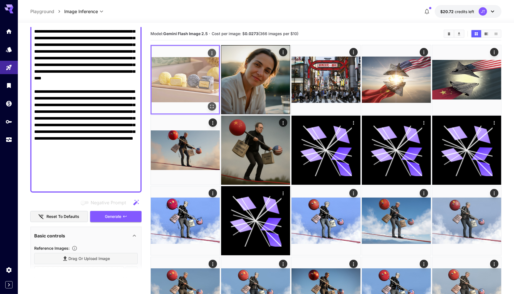
click at [191, 79] on img at bounding box center [185, 79] width 67 height 67
click at [213, 106] on icon "Open in fullscreen" at bounding box center [212, 107] width 6 height 6
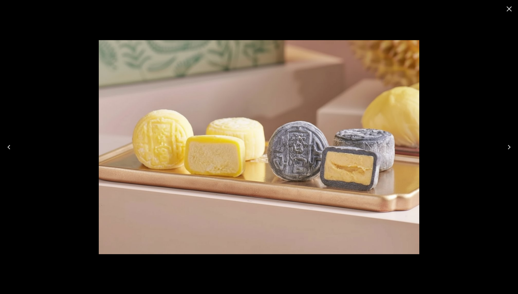
click at [509, 9] on icon "Close" at bounding box center [509, 8] width 5 height 5
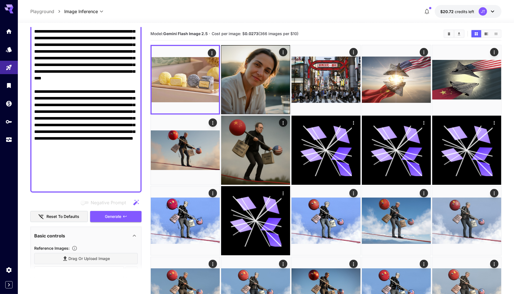
click at [105, 70] on textarea "Negative Prompt" at bounding box center [86, 48] width 104 height 281
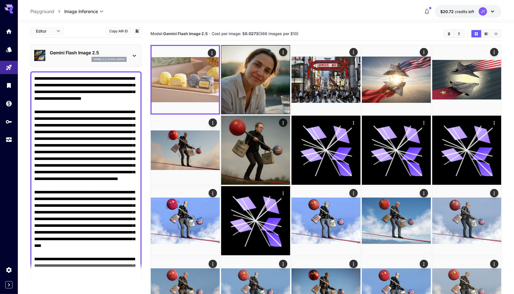
scroll to position [0, 0]
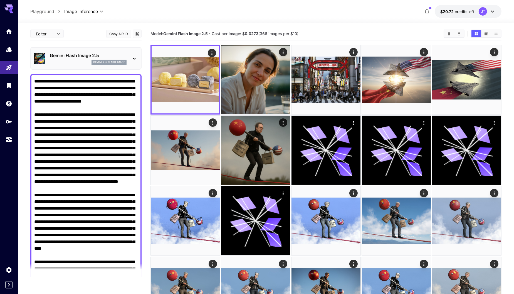
click at [97, 122] on textarea "Negative Prompt" at bounding box center [86, 218] width 104 height 281
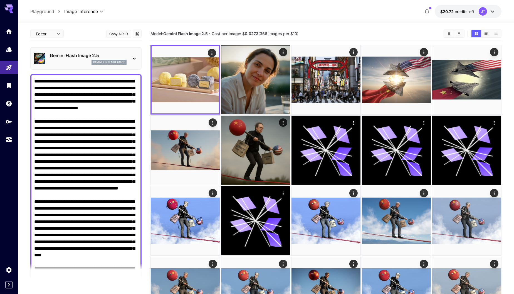
click at [79, 103] on textarea "Negative Prompt" at bounding box center [86, 221] width 104 height 287
drag, startPoint x: 83, startPoint y: 101, endPoint x: 106, endPoint y: 102, distance: 23.4
click at [106, 102] on textarea "Negative Prompt" at bounding box center [86, 221] width 104 height 287
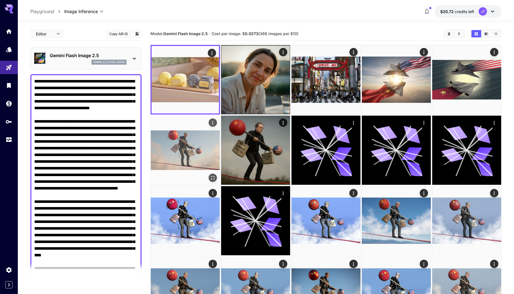
type textarea "**********"
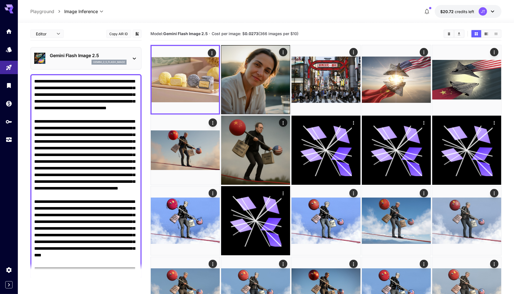
click at [79, 108] on textarea "Negative Prompt" at bounding box center [86, 221] width 104 height 287
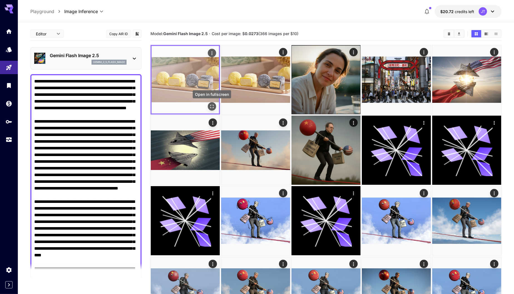
click at [210, 107] on icon "Open in fullscreen" at bounding box center [212, 107] width 6 height 6
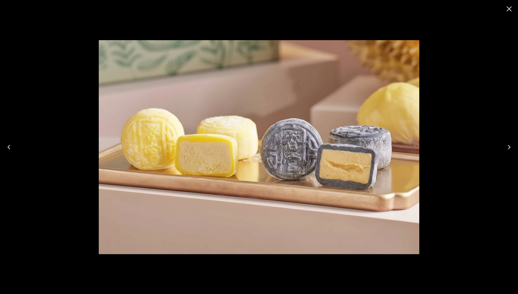
click at [508, 10] on icon "Close" at bounding box center [509, 8] width 5 height 5
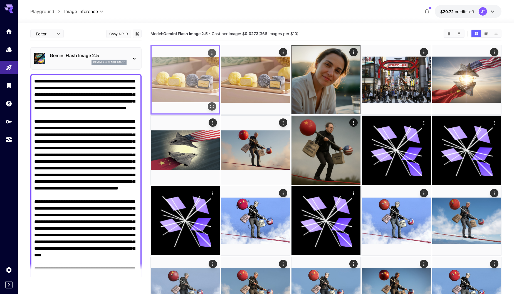
click at [189, 95] on img at bounding box center [185, 79] width 67 height 67
click at [211, 104] on icon "Open in fullscreen" at bounding box center [212, 107] width 6 height 6
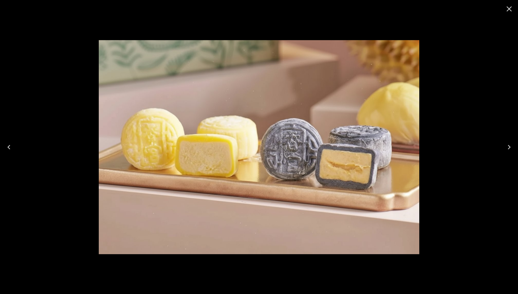
click at [508, 9] on icon "Close" at bounding box center [509, 8] width 9 height 9
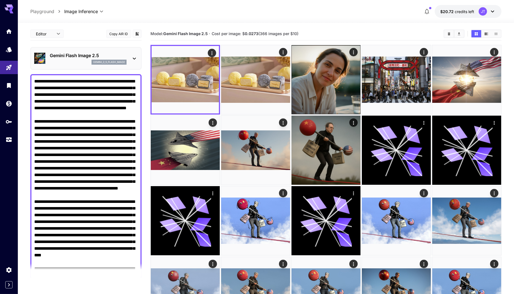
click at [130, 108] on textarea "Negative Prompt" at bounding box center [86, 221] width 104 height 287
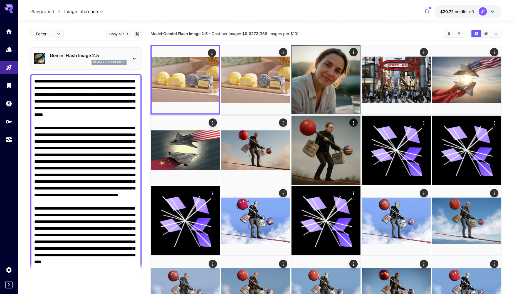
type textarea "**********"
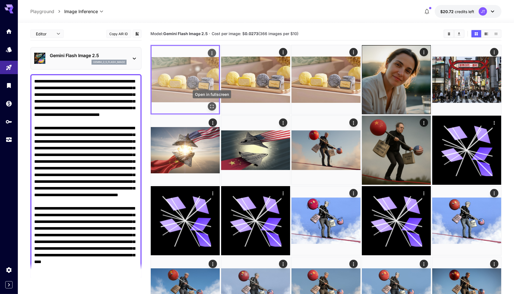
click at [211, 106] on icon "Open in fullscreen" at bounding box center [212, 107] width 6 height 6
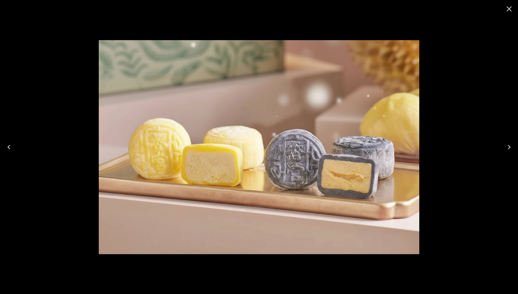
click at [510, 9] on icon "Close" at bounding box center [509, 8] width 5 height 5
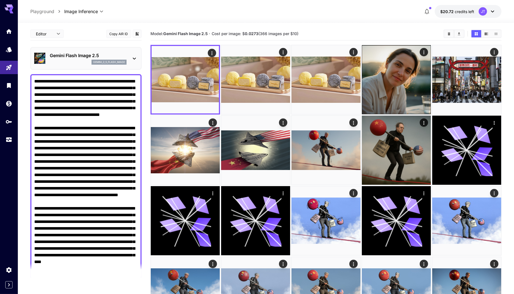
click at [37, 81] on textarea "Negative Prompt" at bounding box center [86, 225] width 104 height 294
type textarea "**********"
drag, startPoint x: 73, startPoint y: 88, endPoint x: 114, endPoint y: 81, distance: 41.5
click at [114, 81] on textarea "Negative Prompt" at bounding box center [86, 225] width 104 height 294
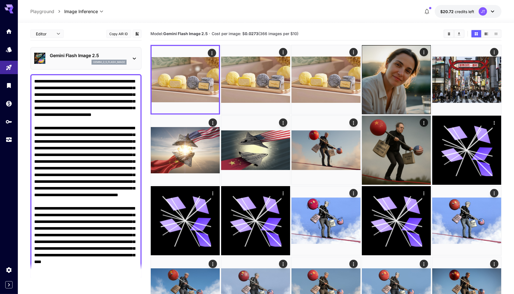
click at [72, 89] on textarea "Negative Prompt" at bounding box center [86, 225] width 104 height 294
click at [76, 82] on textarea "Negative Prompt" at bounding box center [86, 225] width 104 height 294
click at [80, 81] on textarea "Negative Prompt" at bounding box center [86, 225] width 104 height 294
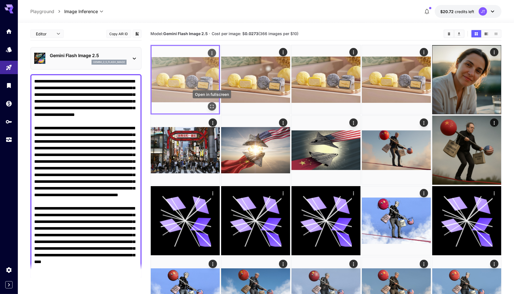
click at [213, 106] on icon "Open in fullscreen" at bounding box center [212, 107] width 6 height 6
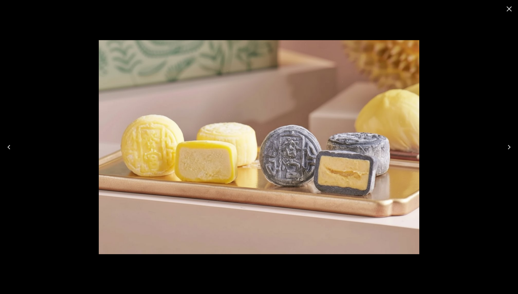
click at [508, 9] on icon "Close" at bounding box center [509, 8] width 9 height 9
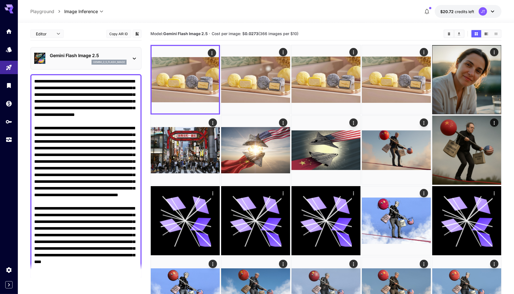
click at [37, 82] on textarea "Negative Prompt" at bounding box center [86, 225] width 104 height 294
click at [79, 81] on textarea "Negative Prompt" at bounding box center [86, 225] width 104 height 294
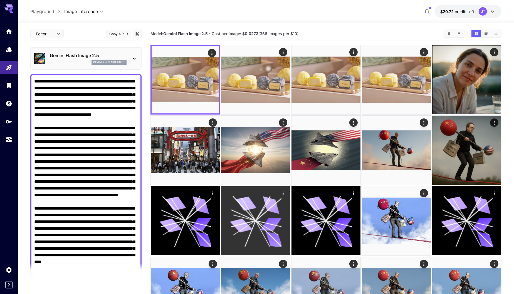
type textarea "**********"
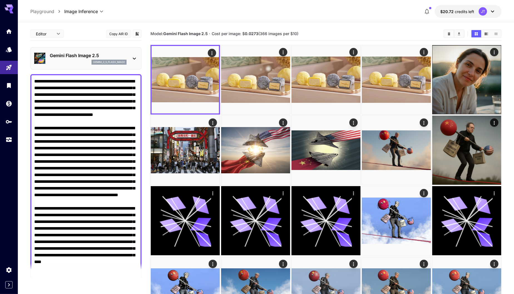
click at [115, 88] on textarea "Negative Prompt" at bounding box center [86, 225] width 104 height 294
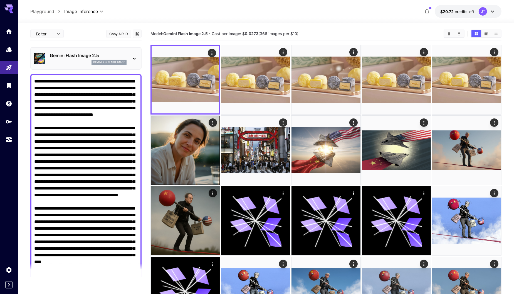
click at [395, 13] on div "**********" at bounding box center [266, 11] width 472 height 13
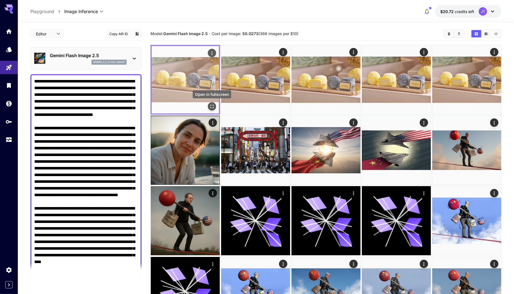
click at [211, 106] on icon "Open in fullscreen" at bounding box center [212, 107] width 6 height 6
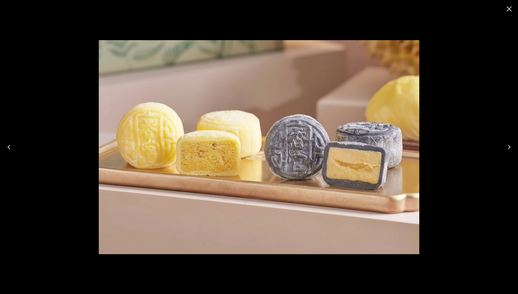
click at [510, 7] on icon "Close" at bounding box center [509, 8] width 9 height 9
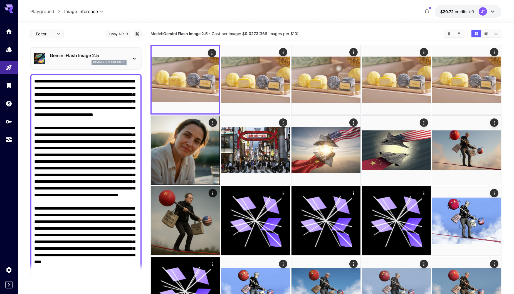
click at [81, 83] on textarea "Negative Prompt" at bounding box center [86, 225] width 104 height 294
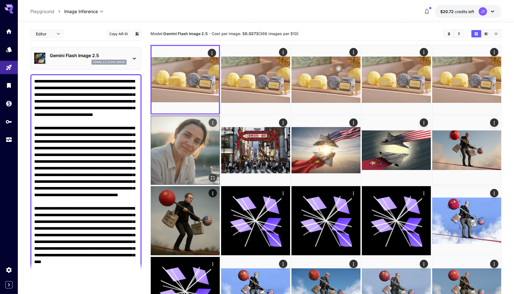
type textarea "**********"
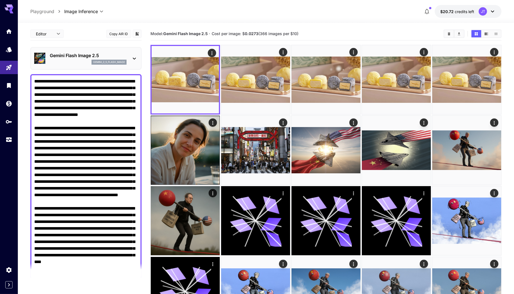
click at [99, 88] on textarea "Negative Prompt" at bounding box center [86, 225] width 104 height 294
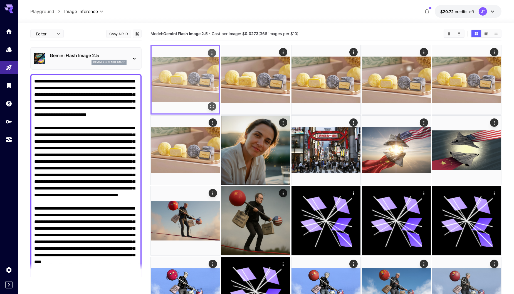
click at [192, 86] on img at bounding box center [185, 79] width 67 height 67
click at [212, 107] on icon "Open in fullscreen" at bounding box center [212, 107] width 6 height 6
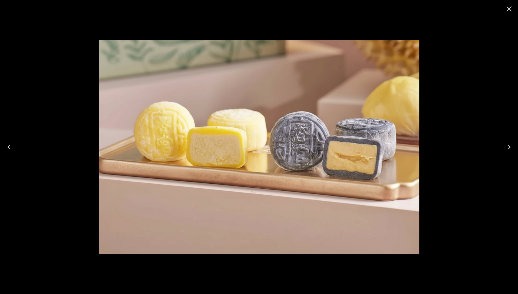
click at [510, 146] on icon "Next" at bounding box center [509, 147] width 3 height 4
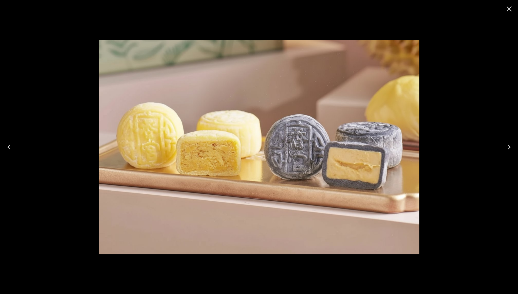
click at [511, 147] on icon "Next" at bounding box center [509, 147] width 3 height 4
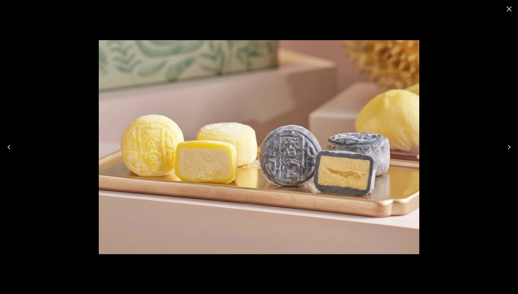
click at [511, 147] on icon "Next" at bounding box center [509, 147] width 3 height 4
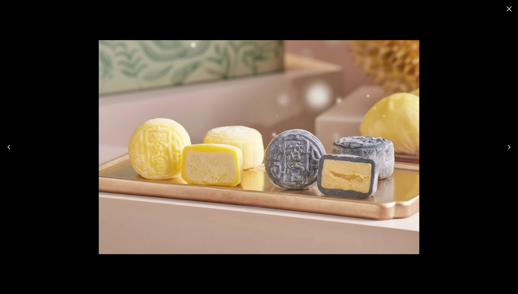
click at [511, 147] on icon "Next" at bounding box center [509, 147] width 3 height 4
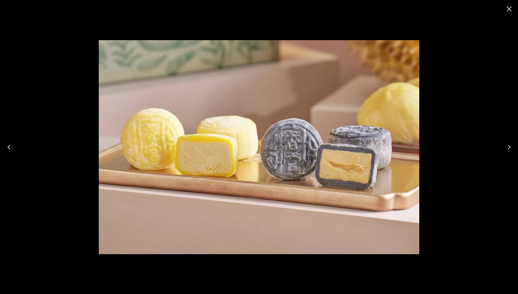
click at [512, 9] on icon "Close" at bounding box center [509, 8] width 9 height 9
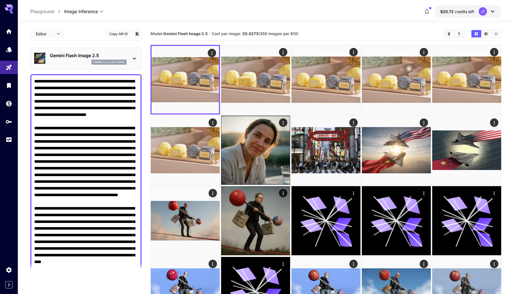
drag, startPoint x: 119, startPoint y: 81, endPoint x: 106, endPoint y: 80, distance: 13.9
click at [106, 80] on textarea "Negative Prompt" at bounding box center [86, 225] width 104 height 294
click at [104, 186] on textarea "Negative Prompt" at bounding box center [86, 225] width 104 height 294
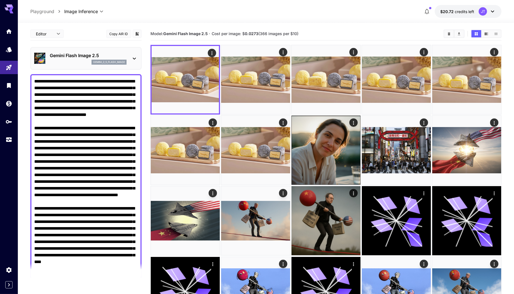
type textarea "**********"
